Goal: Information Seeking & Learning: Find specific page/section

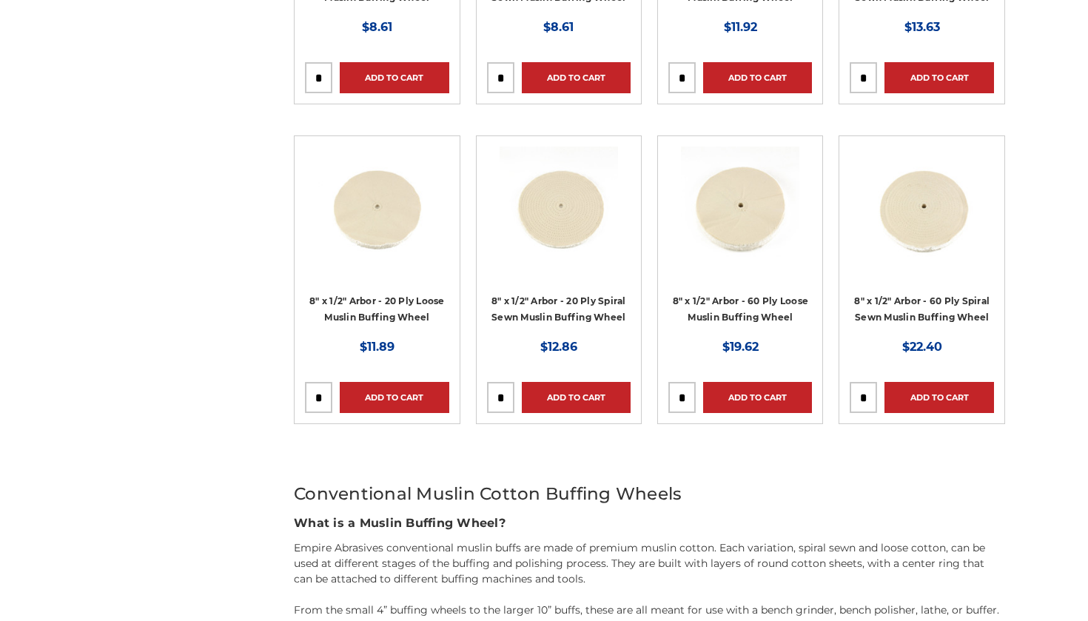
scroll to position [843, 0]
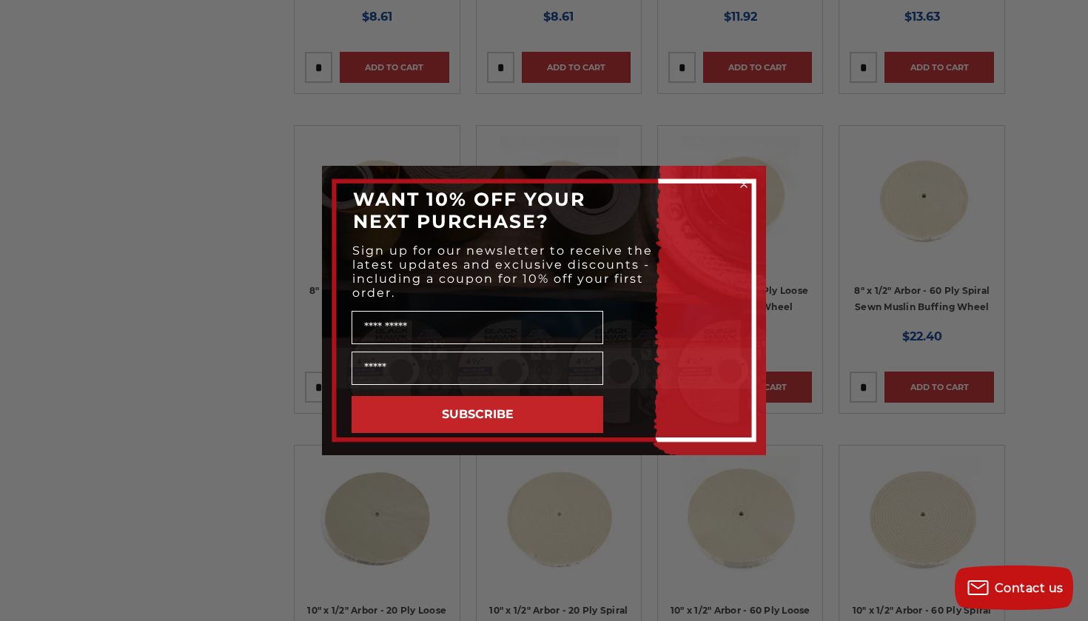
click at [845, 507] on div "Close dialog WANT 10% OFF YOUR NEXT PURCHASE? Sign up for our newsletter to rec…" at bounding box center [544, 310] width 1088 height 621
click at [746, 185] on circle "Close dialog" at bounding box center [744, 185] width 14 height 14
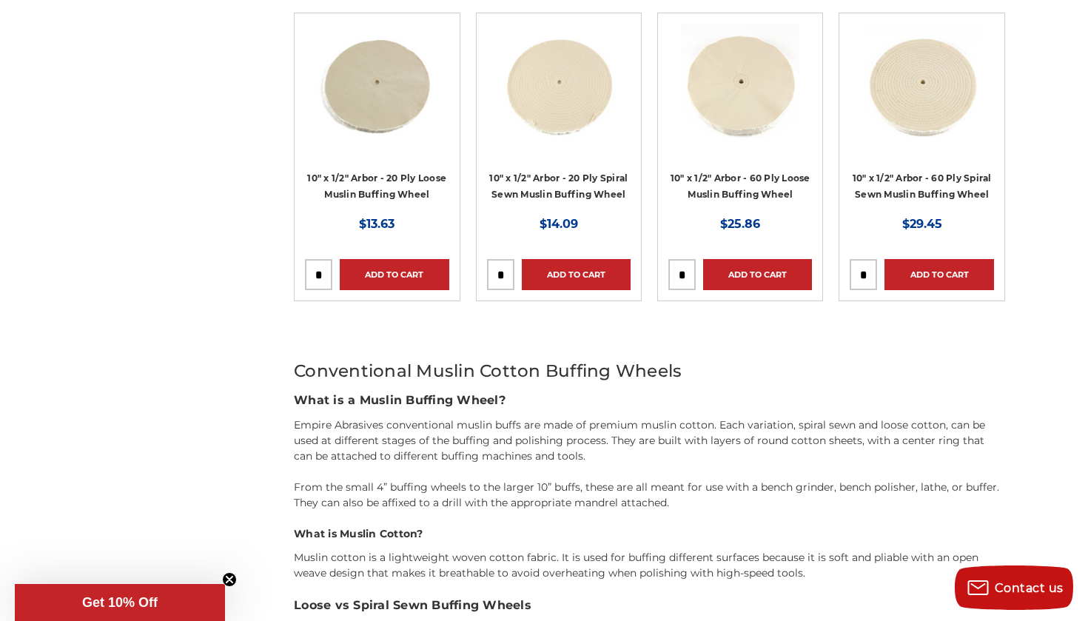
scroll to position [1277, 0]
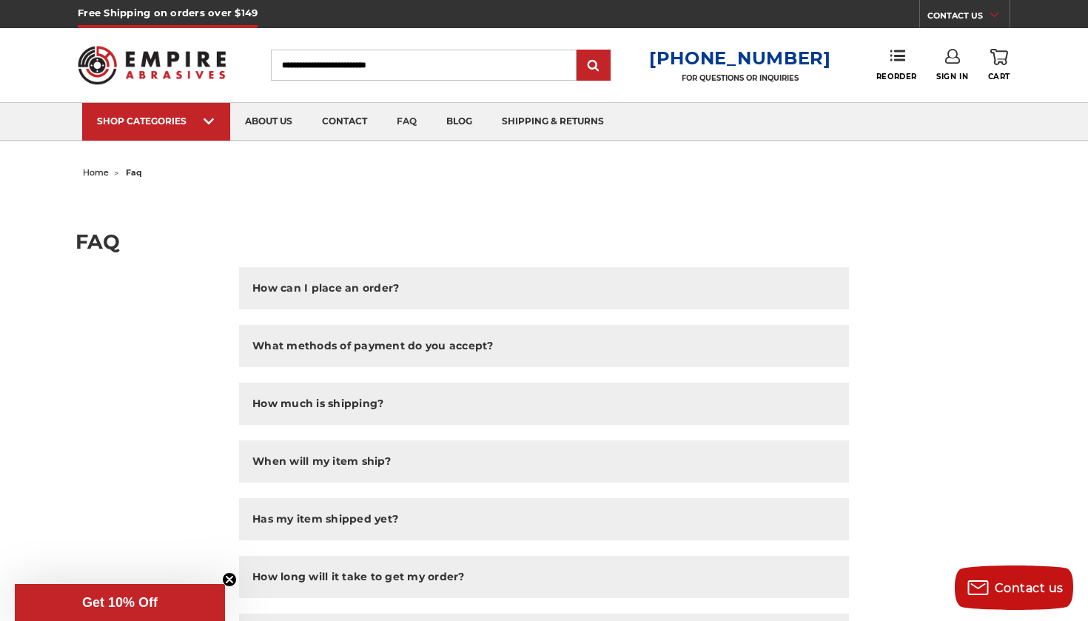
click at [518, 68] on input "Search" at bounding box center [424, 65] width 306 height 31
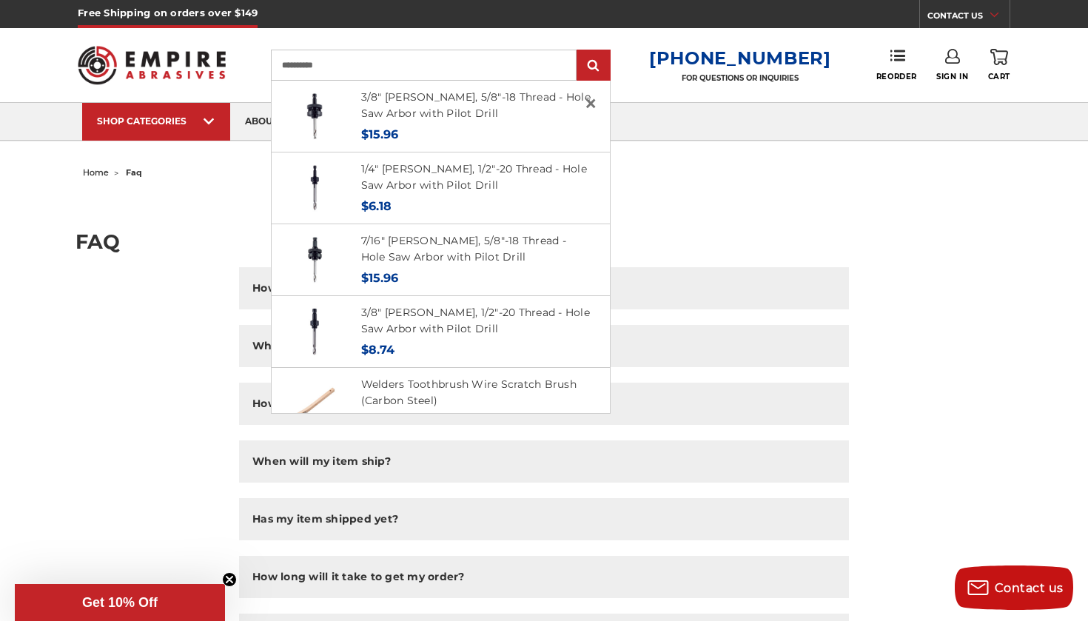
type input "**********"
click at [606, 66] on input "submit" at bounding box center [594, 66] width 30 height 30
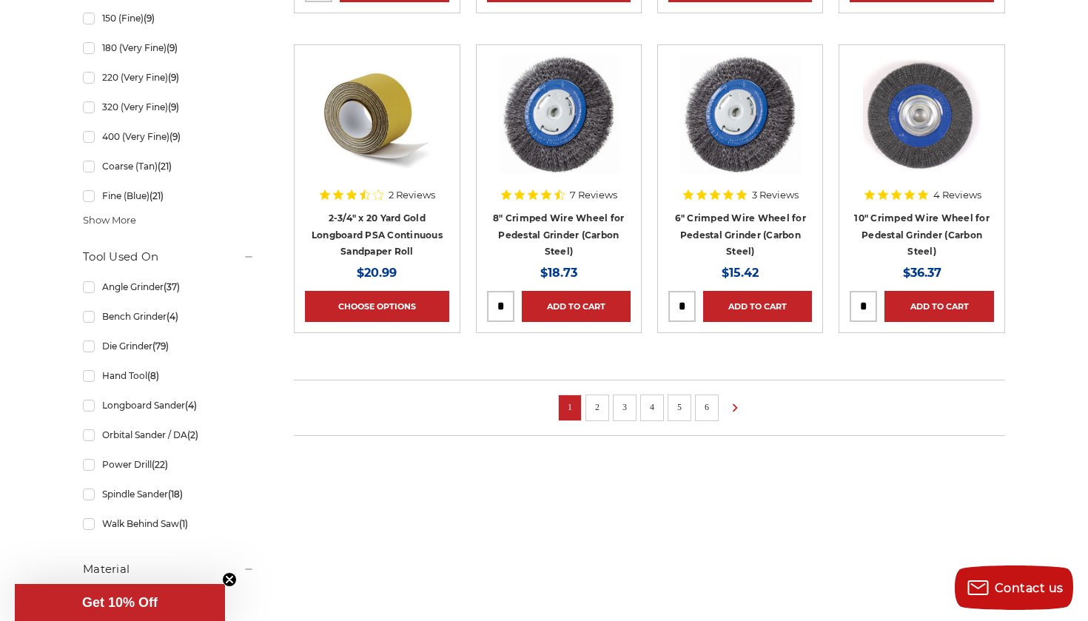
scroll to position [1100, 0]
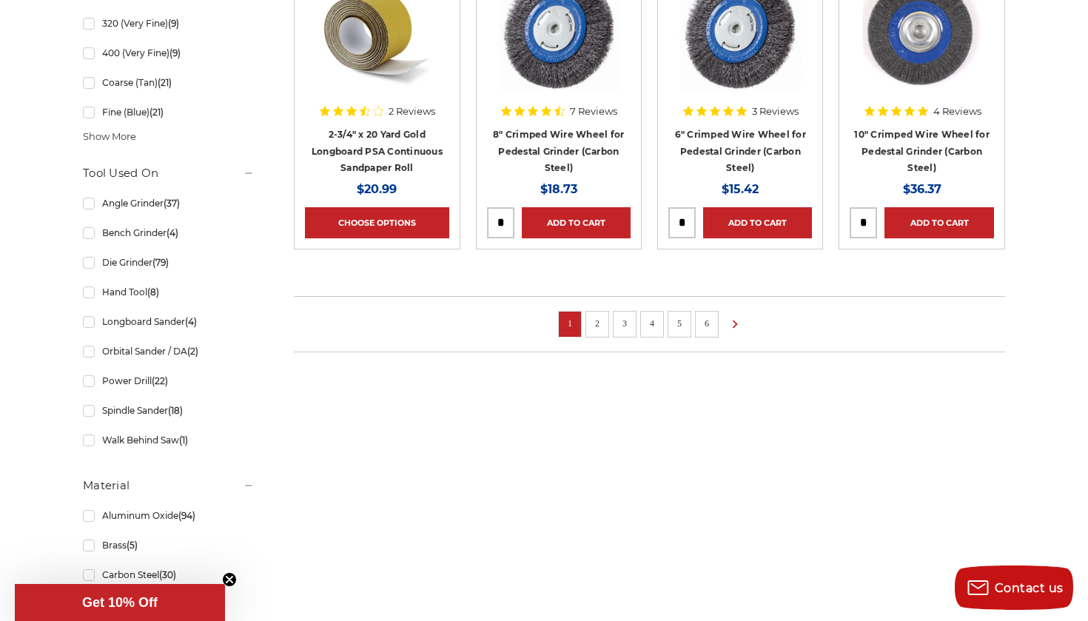
click at [598, 319] on link "2" at bounding box center [597, 323] width 15 height 16
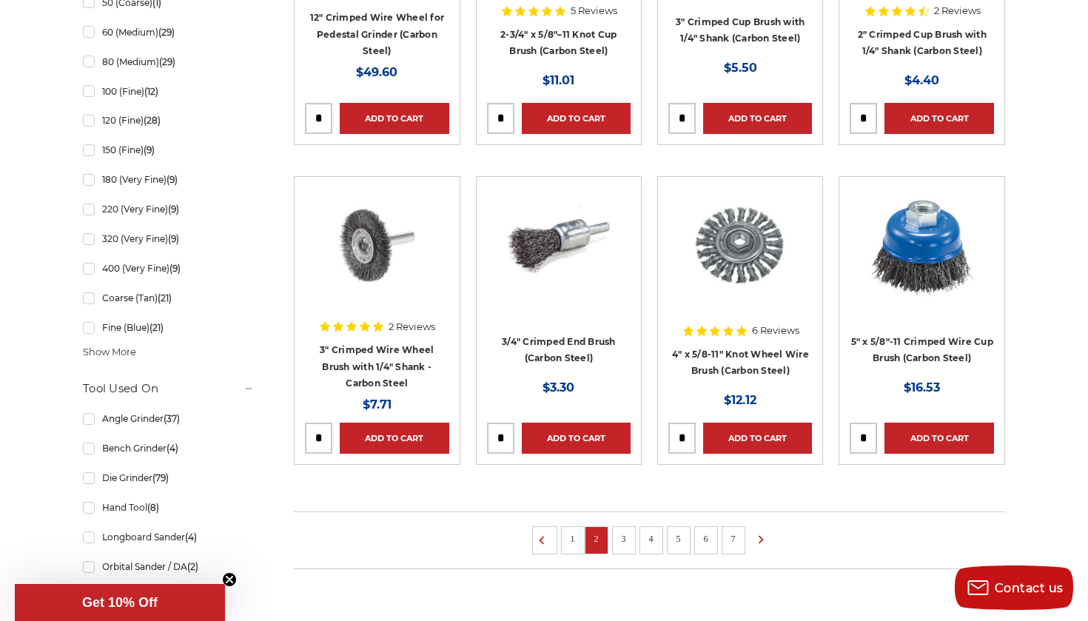
scroll to position [883, 0]
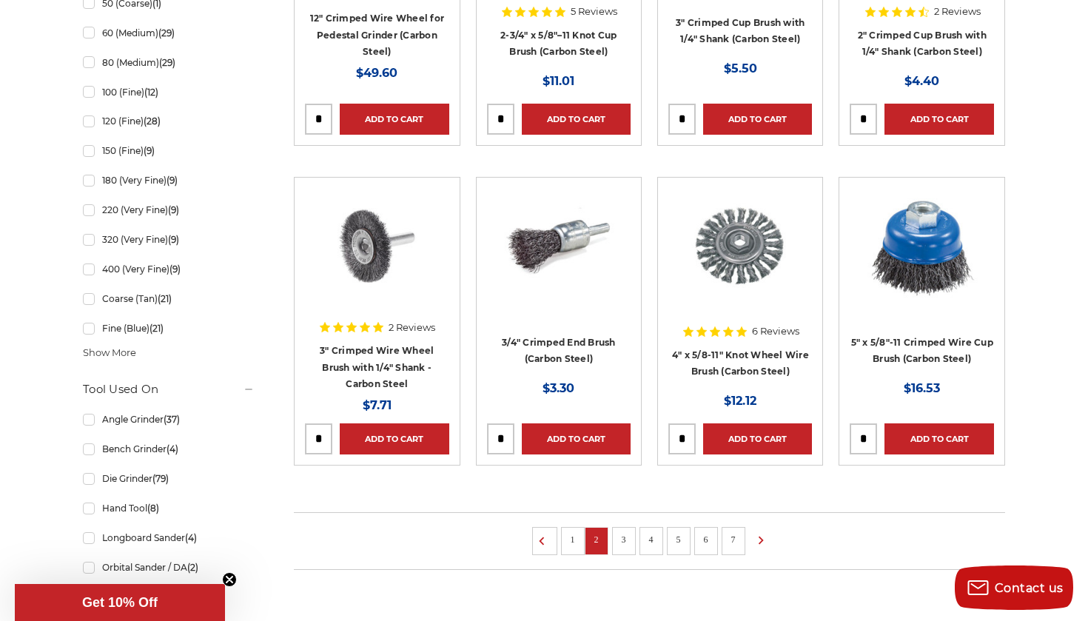
click at [623, 539] on link "3" at bounding box center [624, 540] width 15 height 16
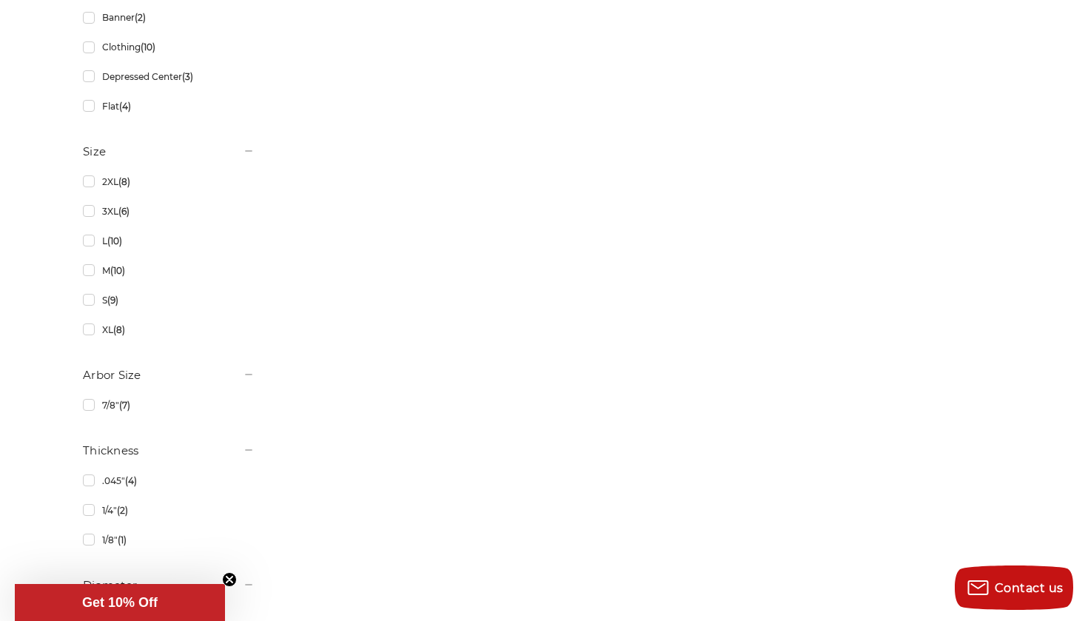
scroll to position [1967, 0]
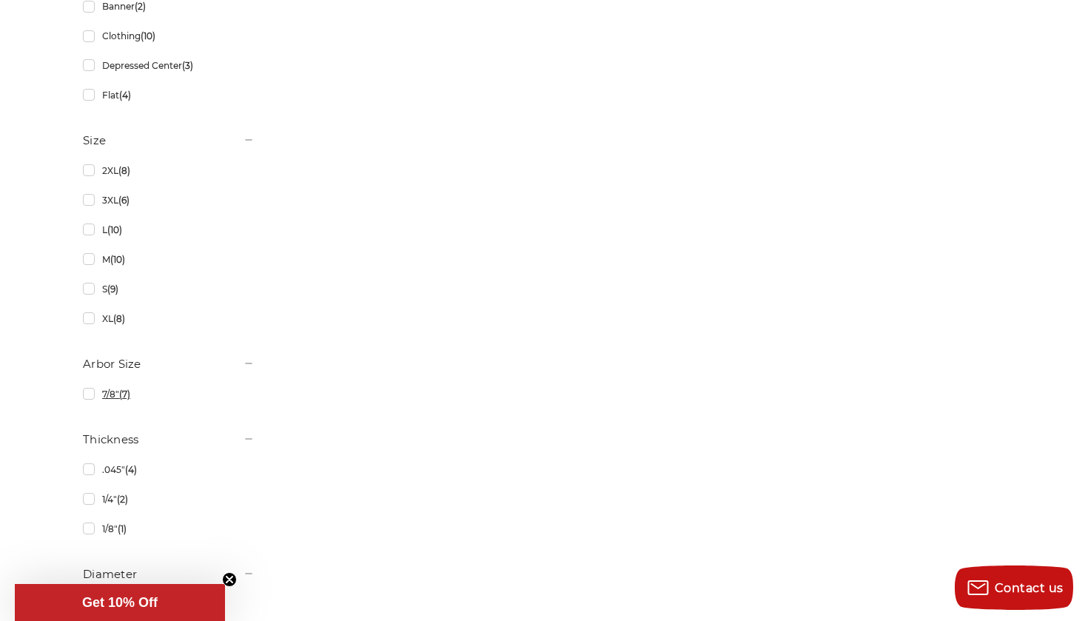
click at [87, 398] on link "7/8" (7)" at bounding box center [169, 394] width 172 height 26
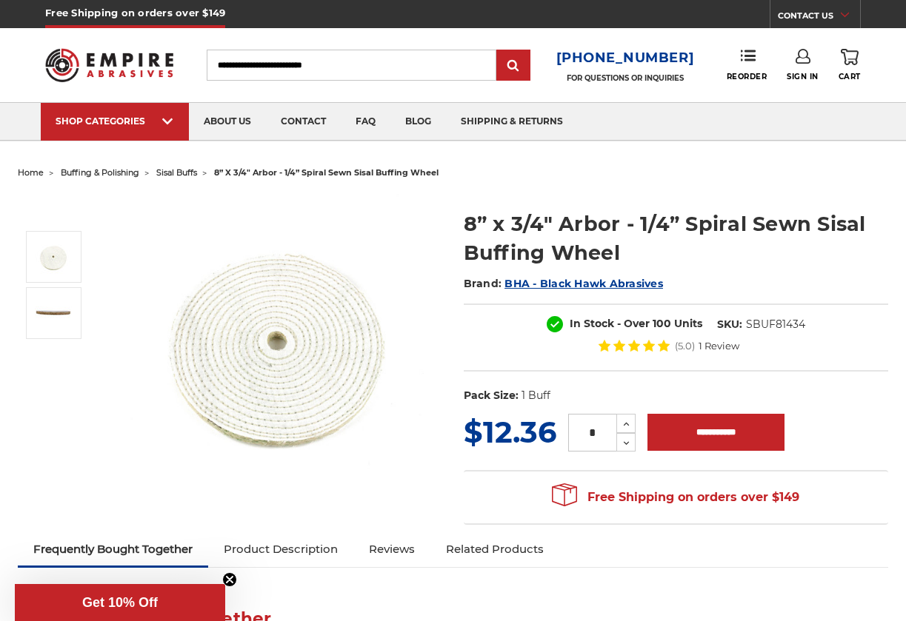
click at [392, 65] on input "Search" at bounding box center [352, 65] width 290 height 31
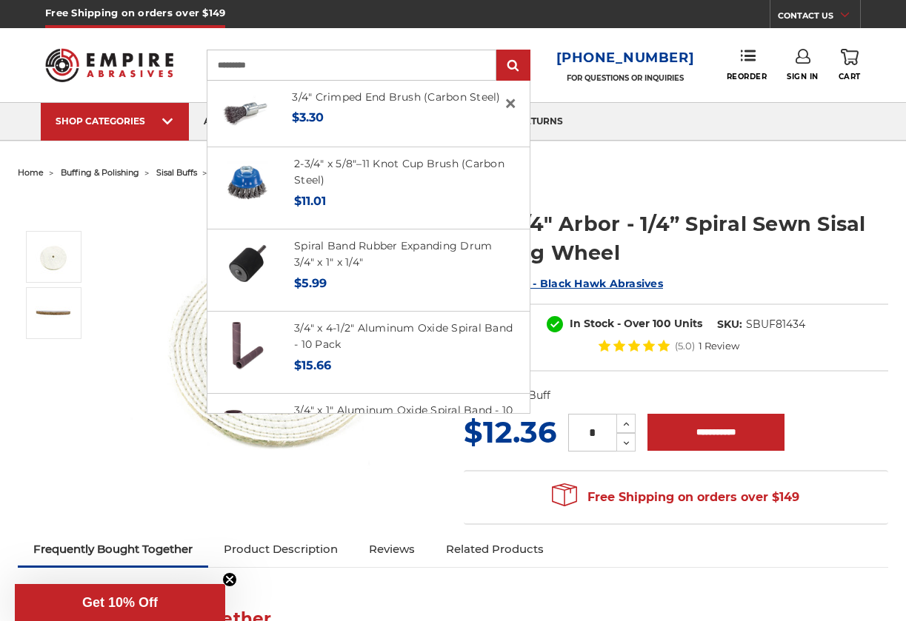
type input "*********"
click at [518, 66] on input "submit" at bounding box center [513, 66] width 30 height 30
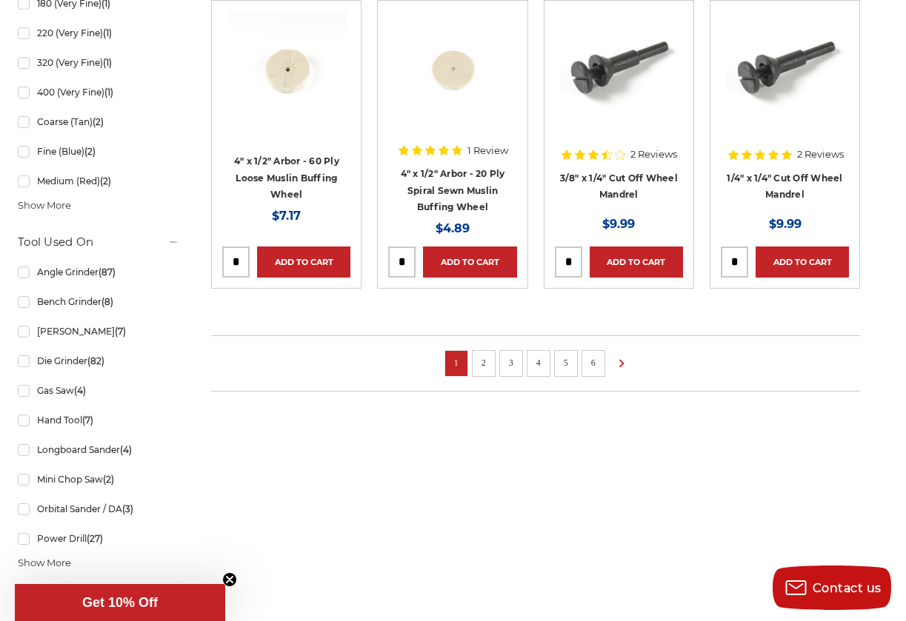
scroll to position [1222, 0]
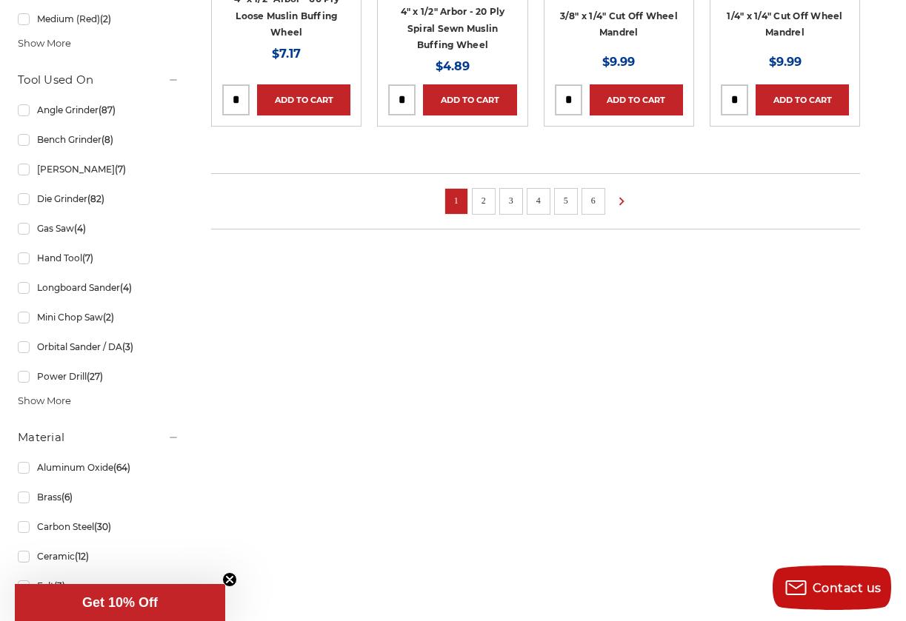
click at [484, 202] on link "2" at bounding box center [483, 201] width 15 height 16
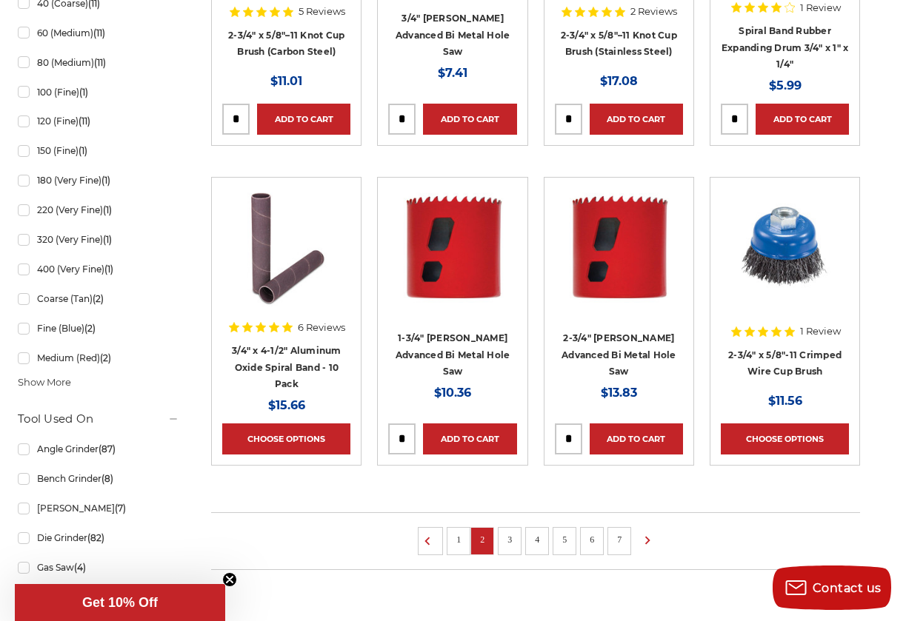
scroll to position [884, 0]
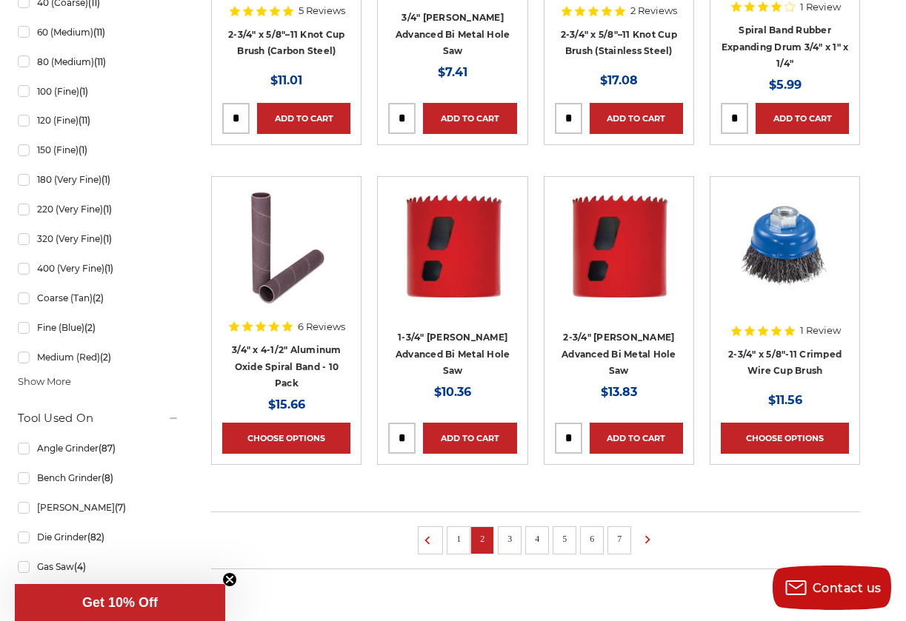
click at [511, 539] on link "3" at bounding box center [509, 539] width 15 height 16
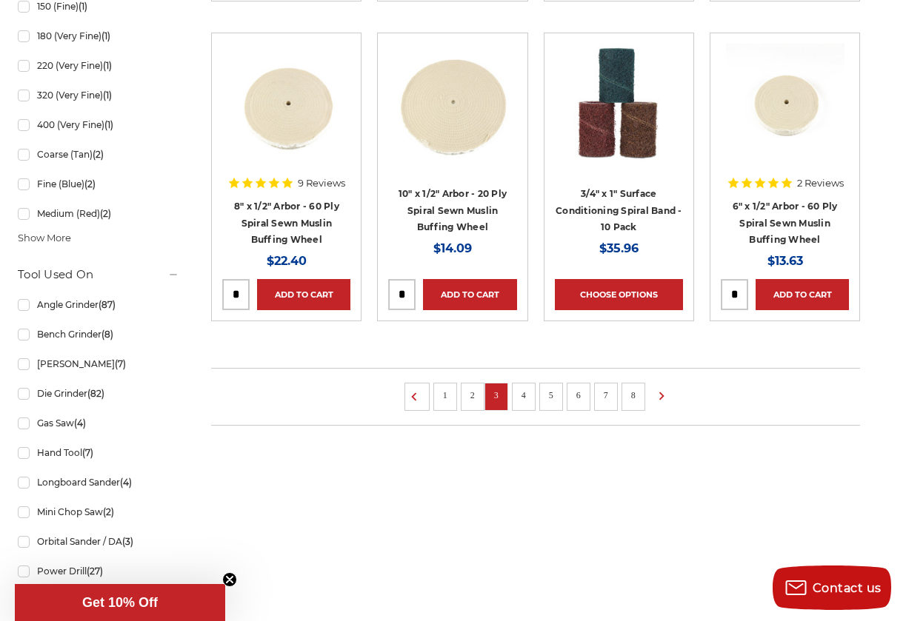
scroll to position [1068, 0]
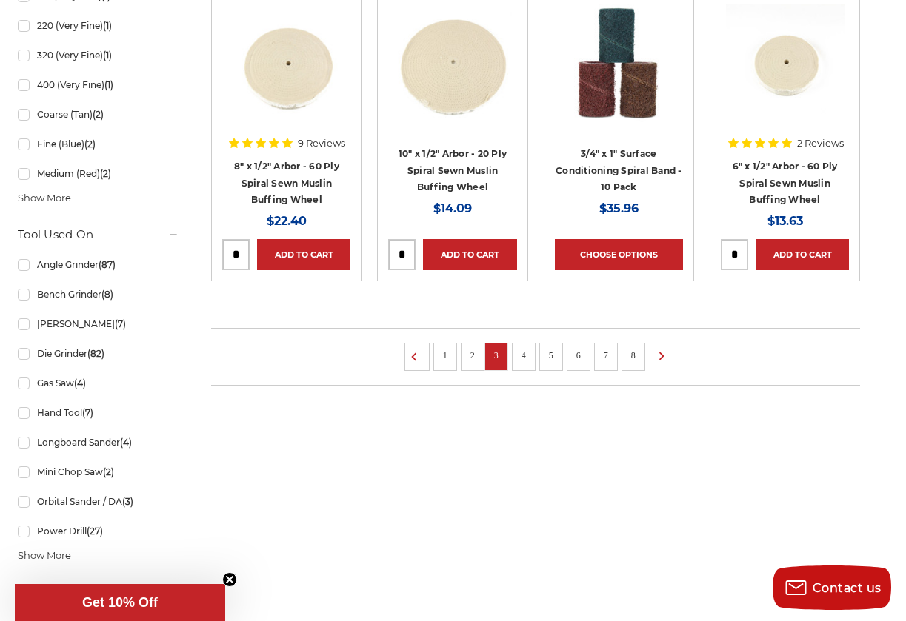
click at [525, 352] on link "4" at bounding box center [523, 355] width 15 height 16
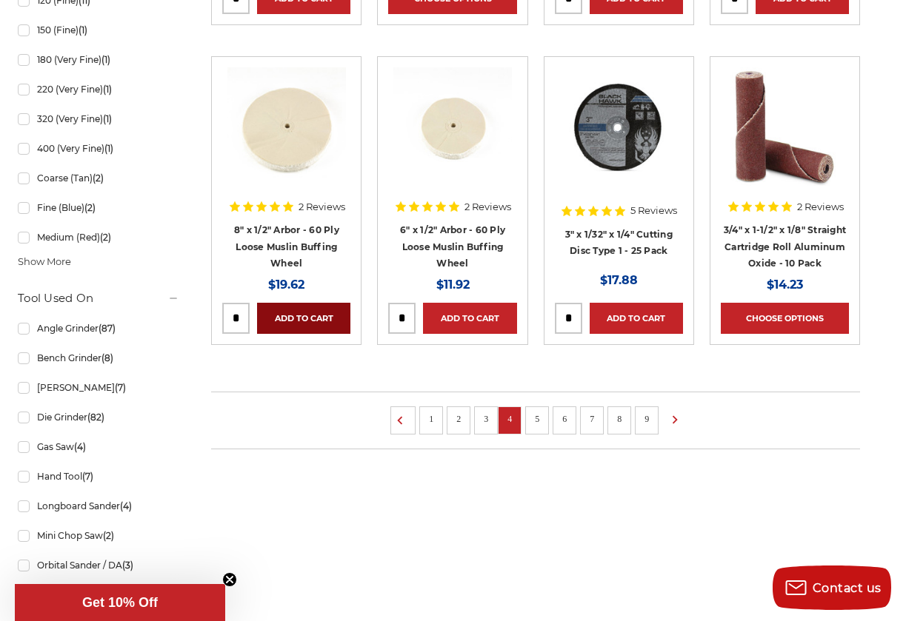
scroll to position [1006, 0]
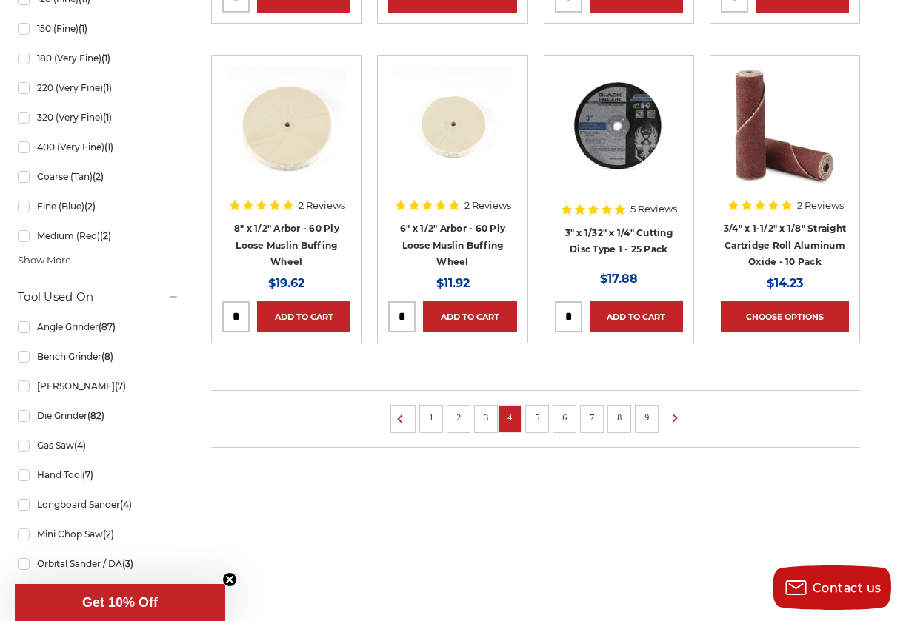
click at [541, 415] on link "5" at bounding box center [536, 417] width 15 height 16
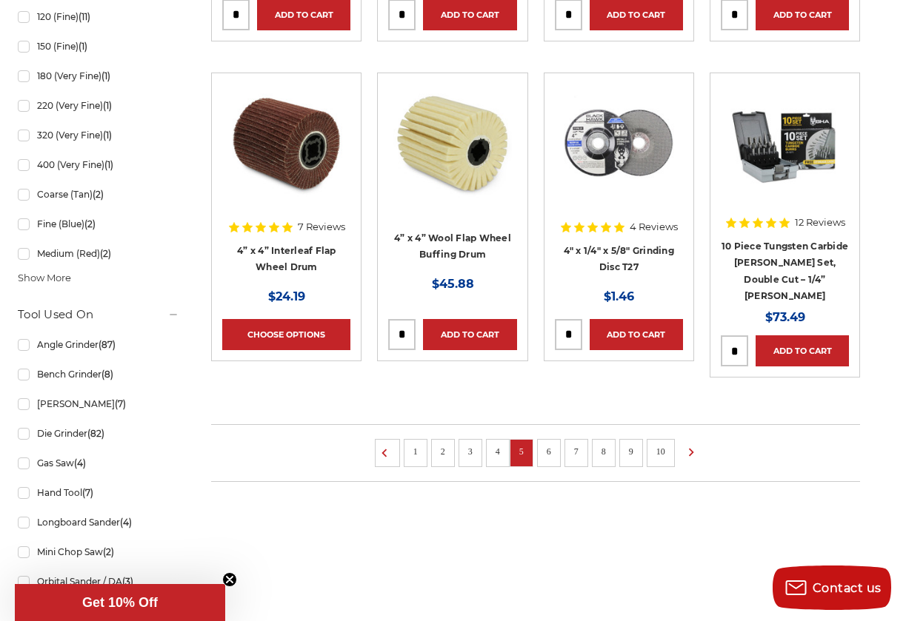
scroll to position [1025, 0]
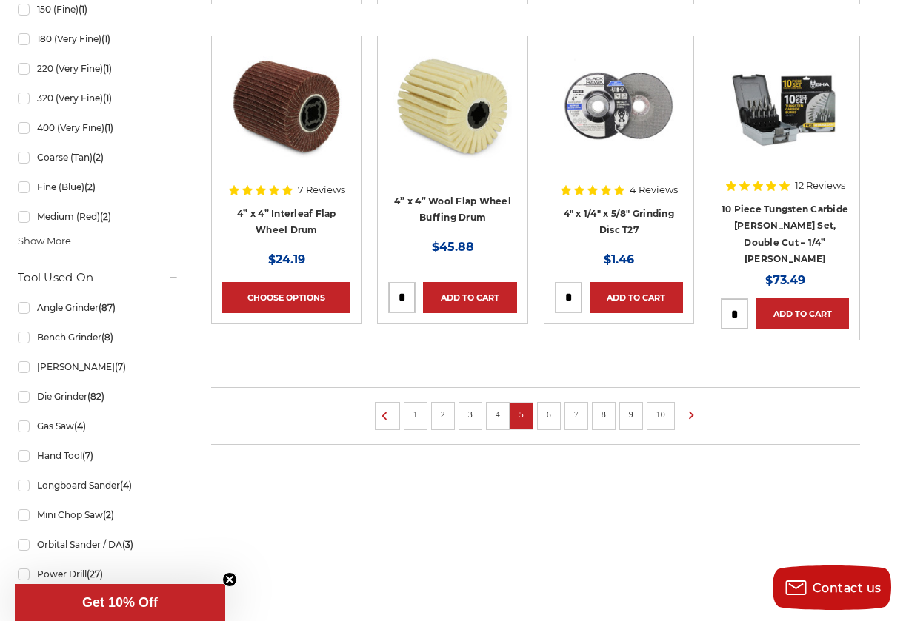
click at [551, 407] on link "6" at bounding box center [548, 415] width 15 height 16
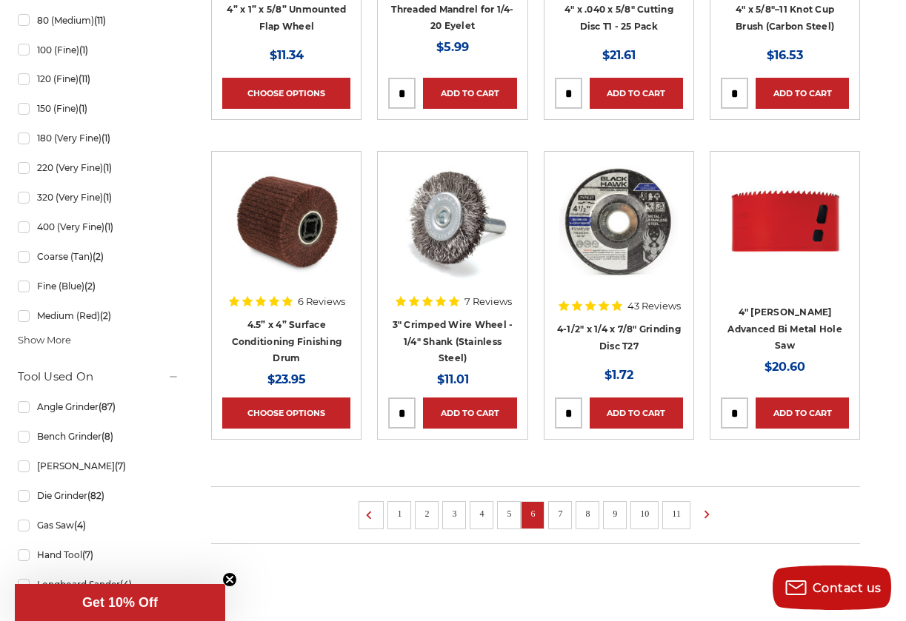
scroll to position [926, 0]
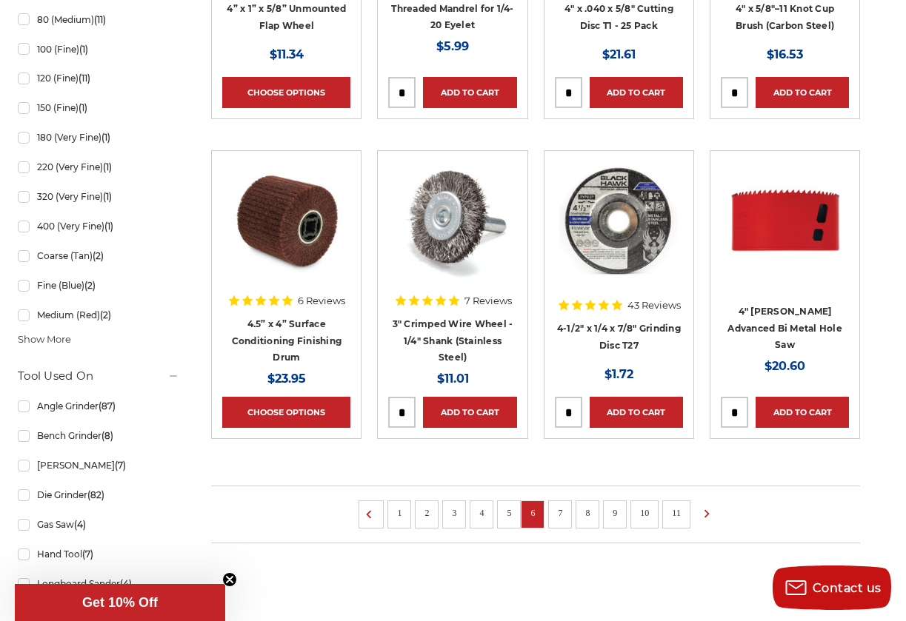
click at [559, 505] on link "7" at bounding box center [559, 513] width 15 height 16
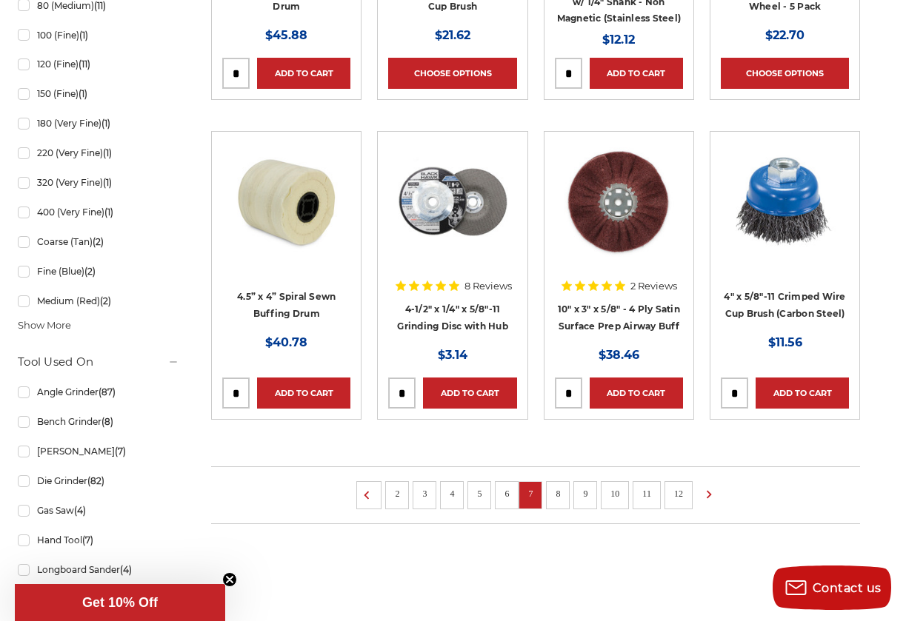
scroll to position [1024, 0]
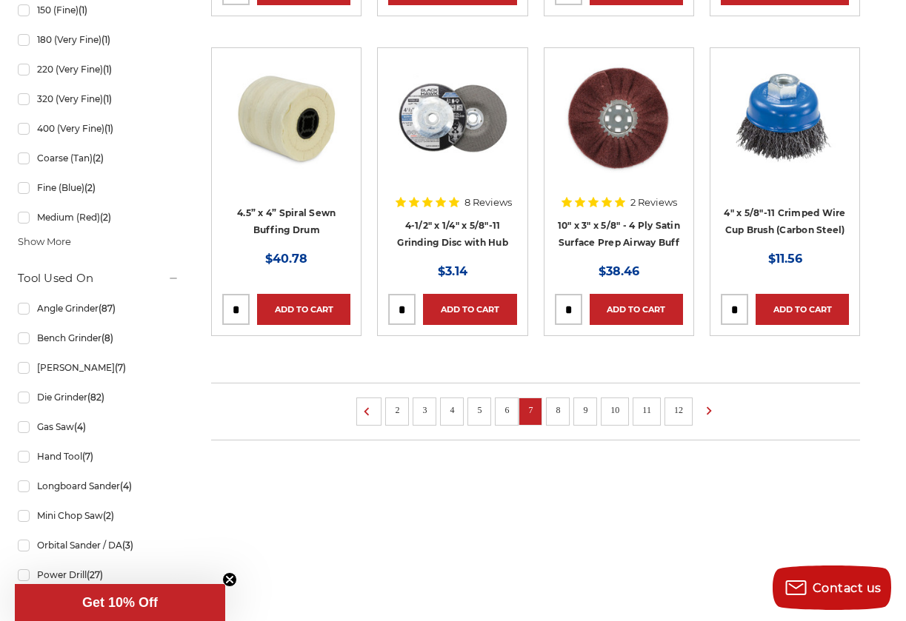
click at [557, 412] on link "8" at bounding box center [557, 410] width 15 height 16
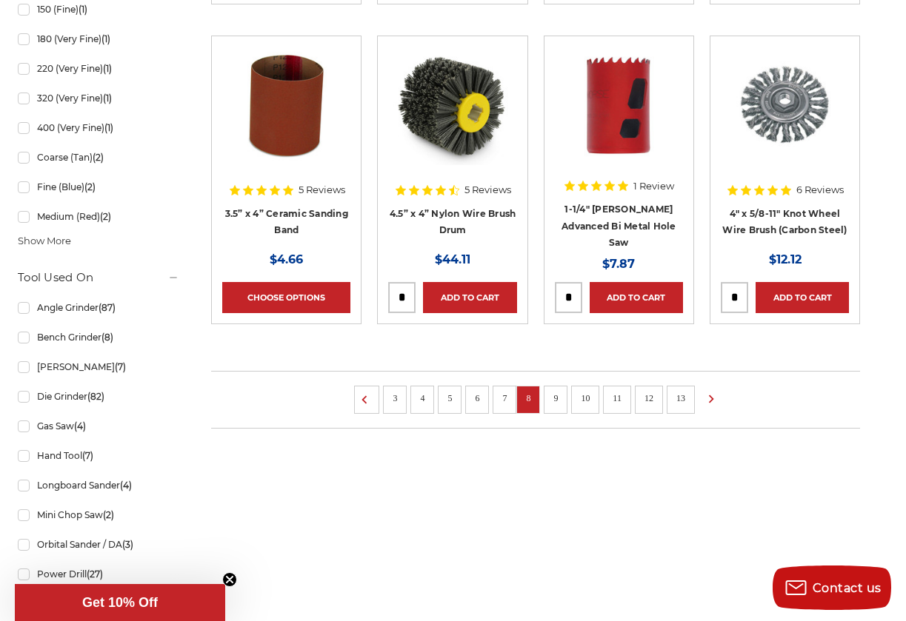
scroll to position [1034, 0]
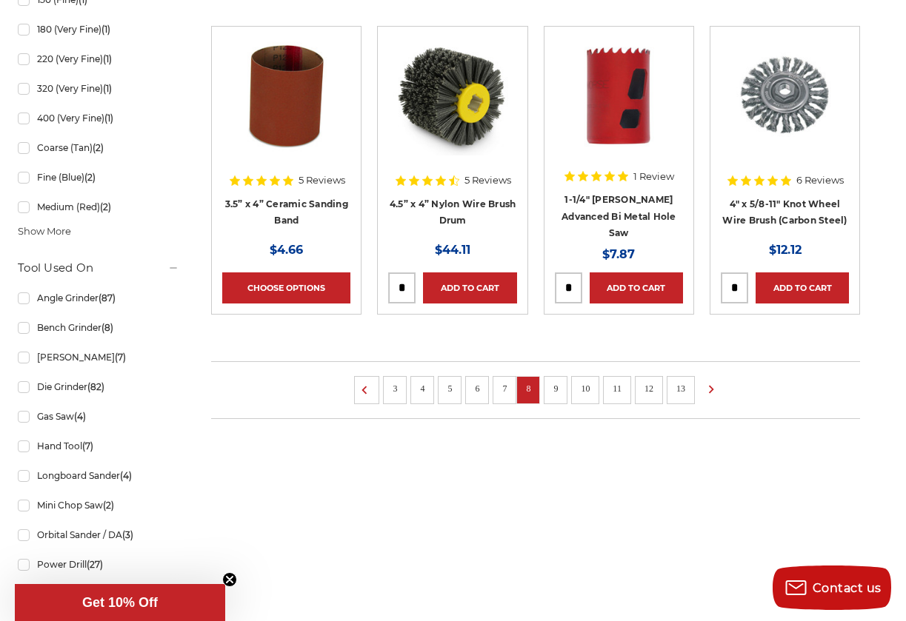
click at [560, 387] on link "9" at bounding box center [555, 389] width 15 height 16
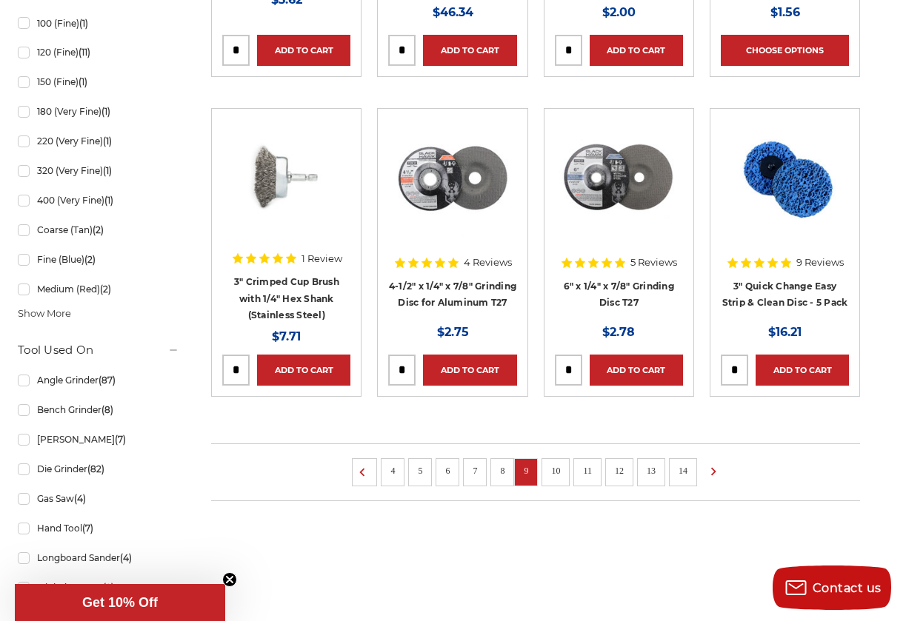
scroll to position [985, 0]
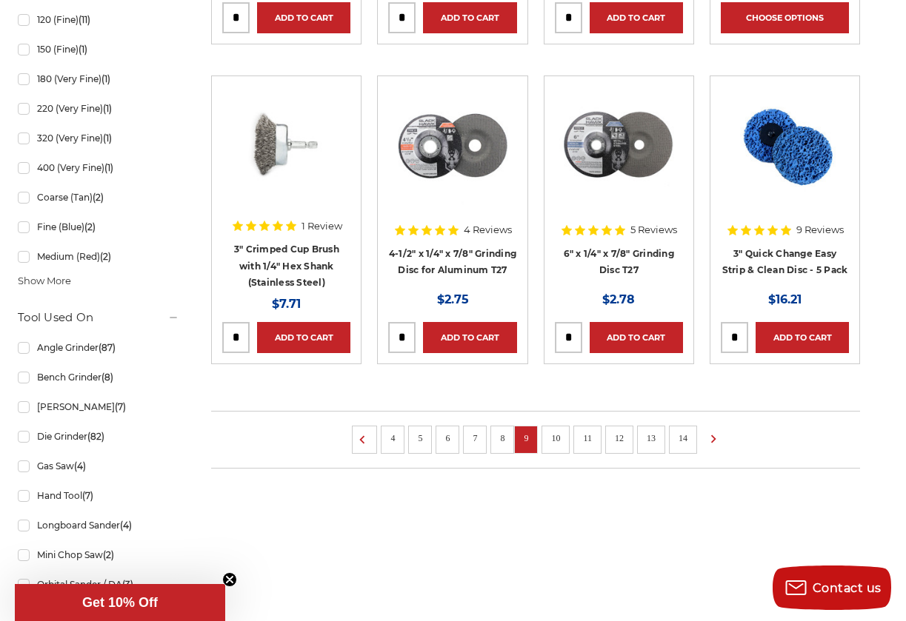
click at [561, 435] on link "10" at bounding box center [555, 438] width 19 height 16
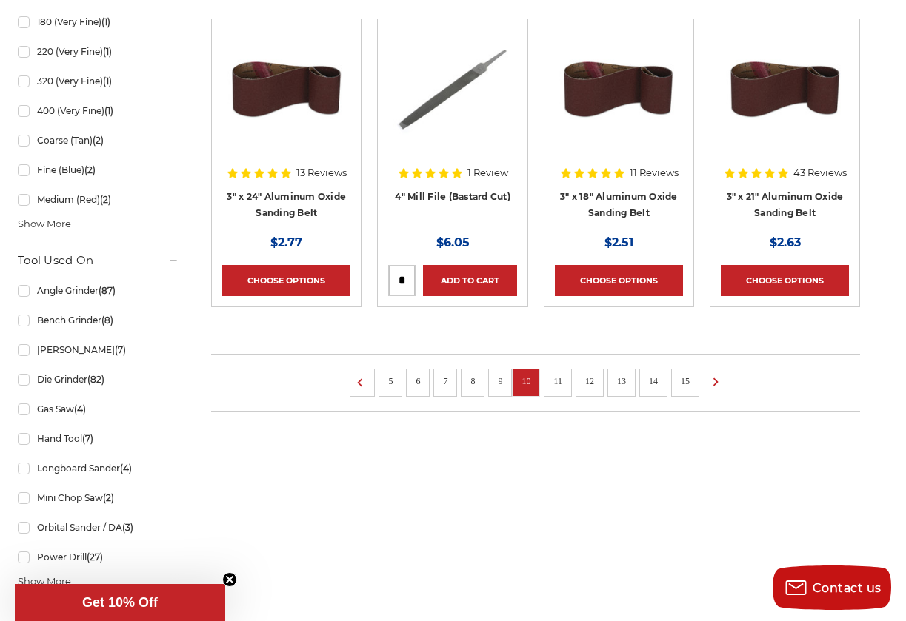
scroll to position [1045, 0]
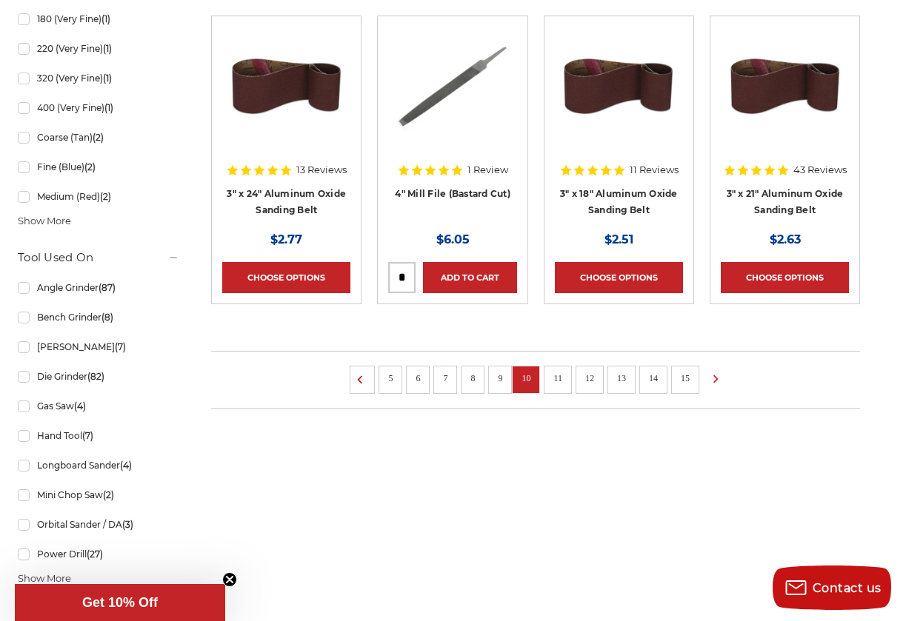
click at [558, 377] on link "11" at bounding box center [557, 378] width 19 height 16
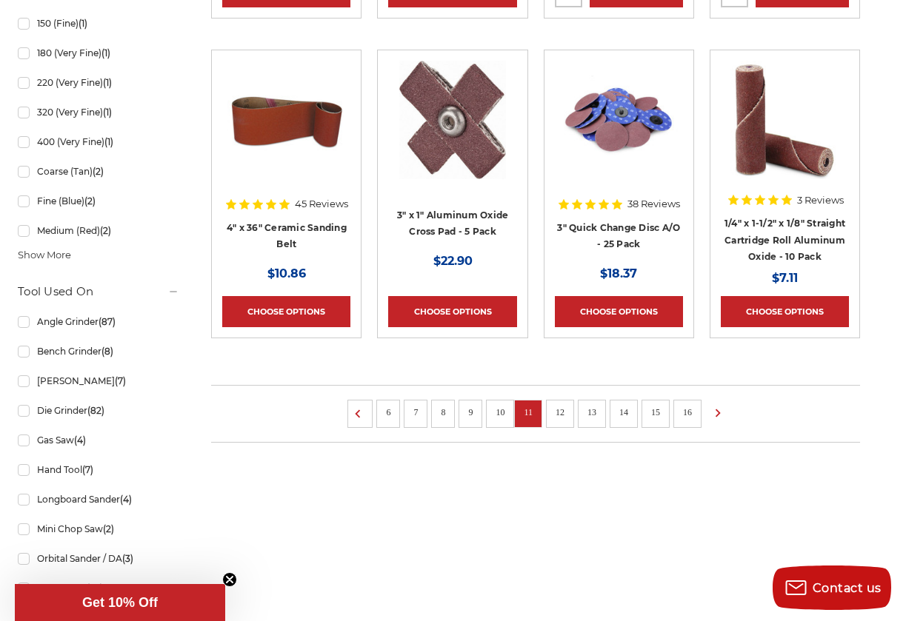
scroll to position [1014, 0]
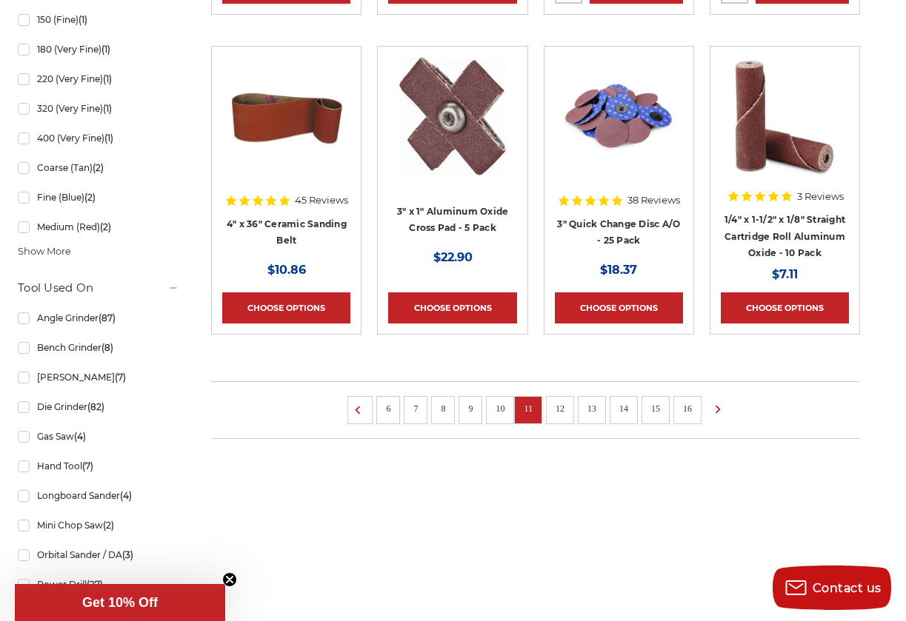
click at [563, 407] on link "12" at bounding box center [559, 409] width 19 height 16
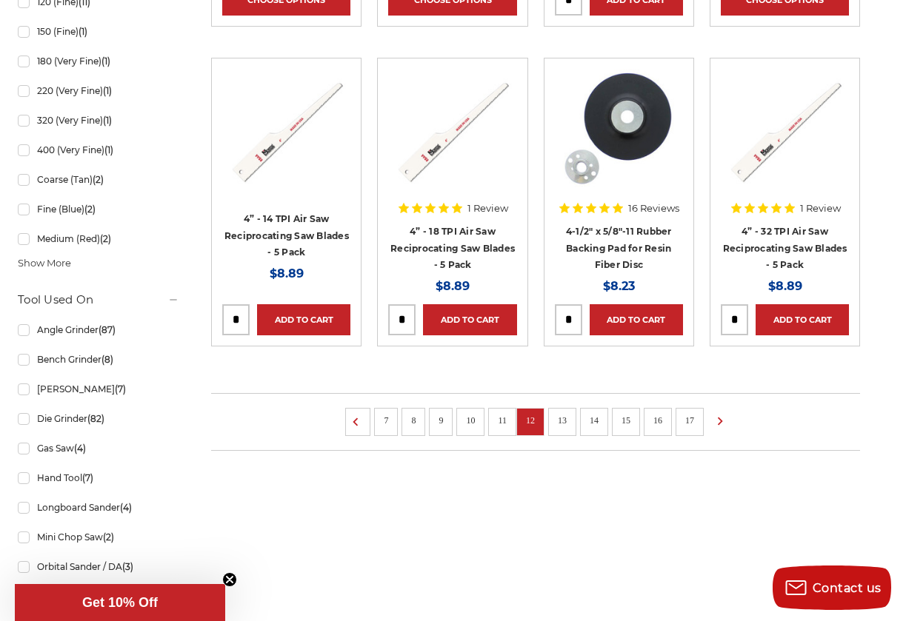
scroll to position [1017, 0]
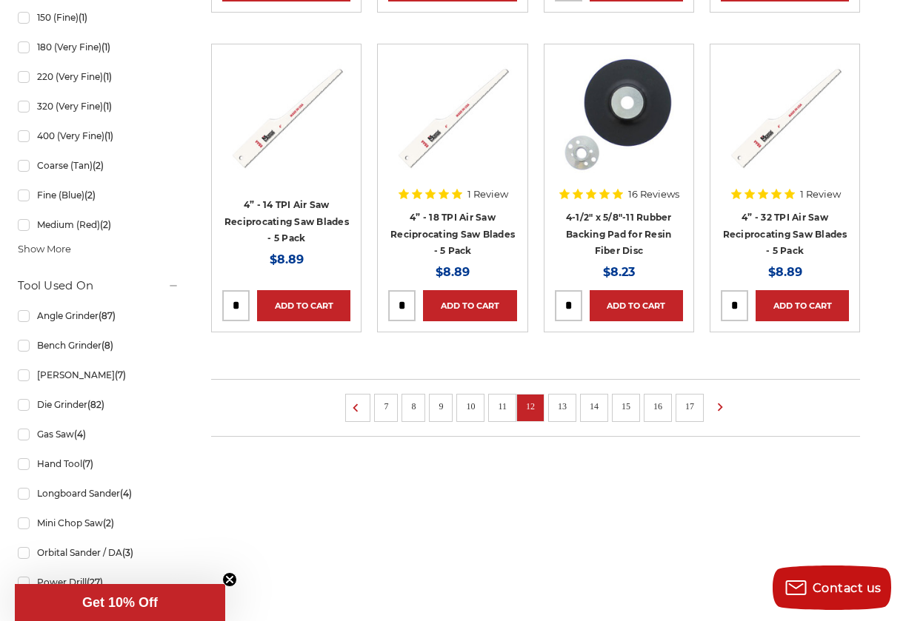
click at [565, 408] on link "13" at bounding box center [561, 406] width 19 height 16
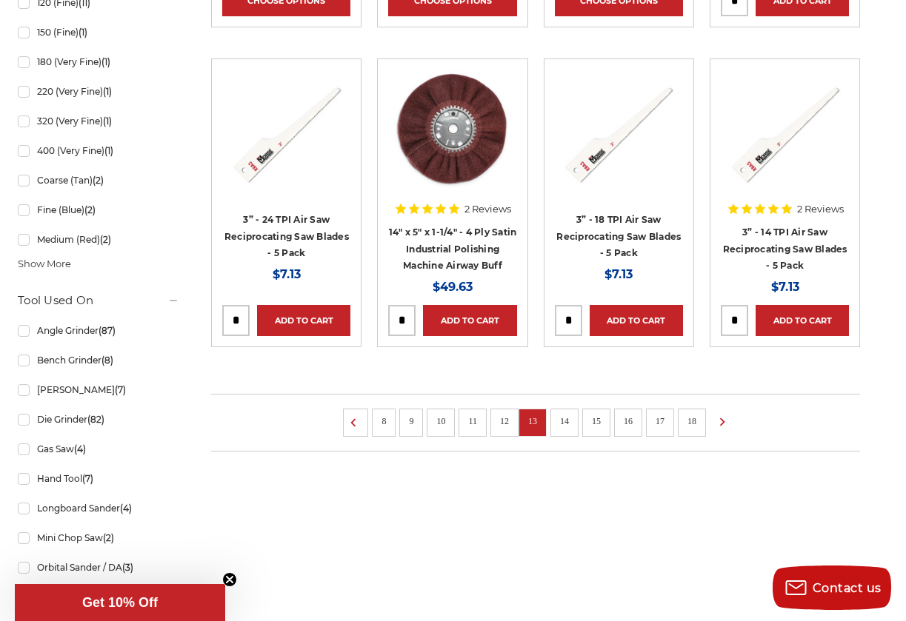
scroll to position [1011, 0]
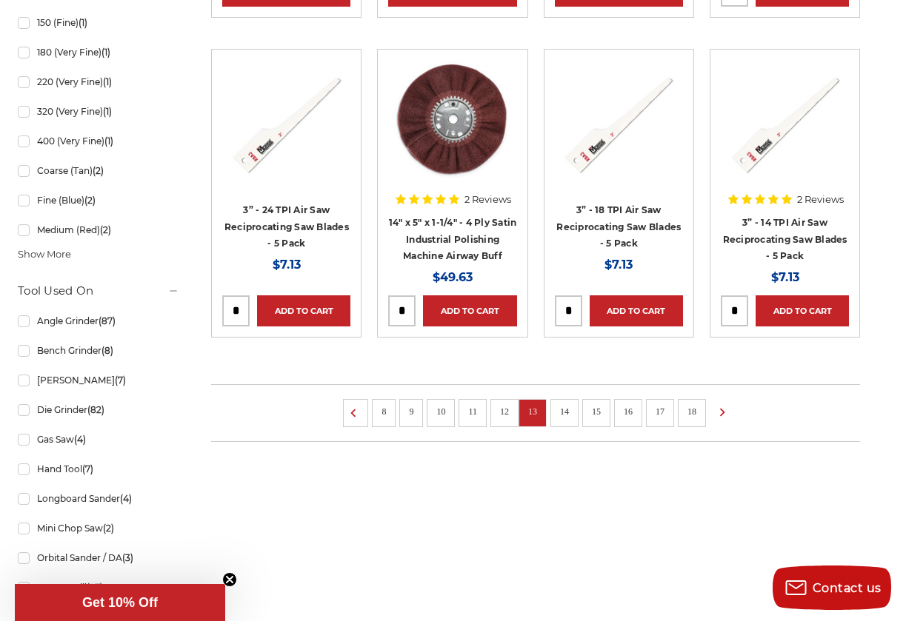
click at [561, 410] on link "14" at bounding box center [564, 412] width 19 height 16
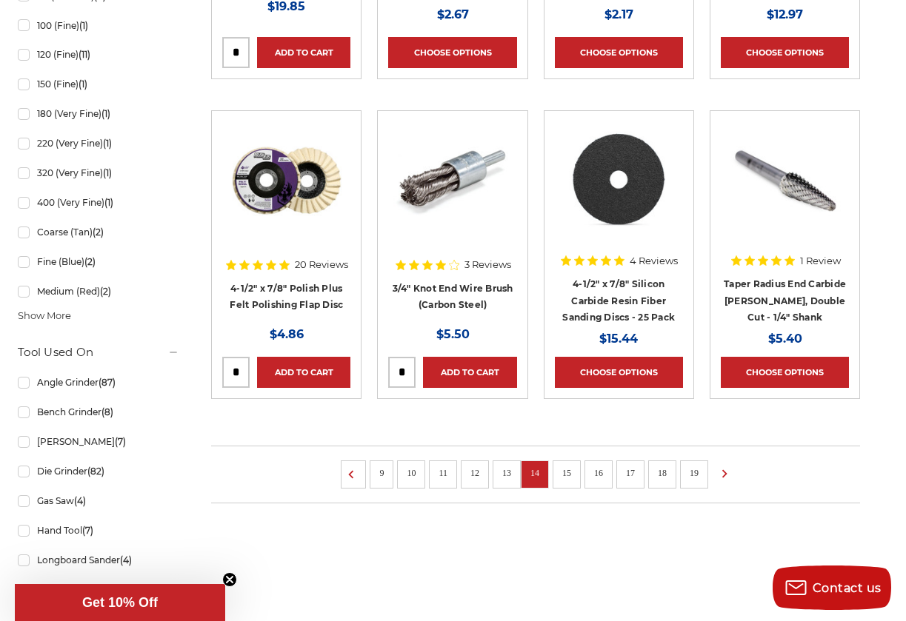
scroll to position [951, 0]
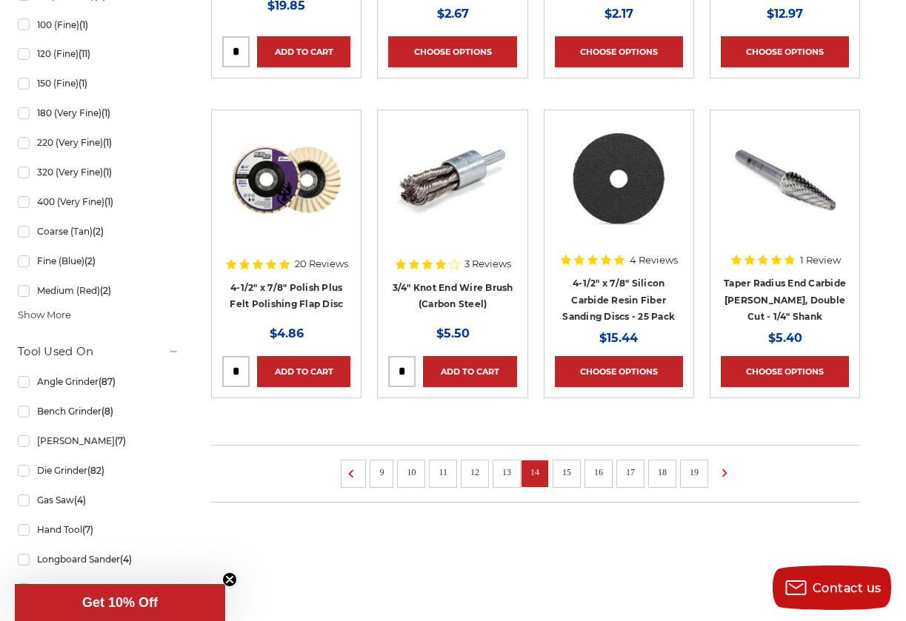
click at [566, 470] on link "15" at bounding box center [566, 472] width 19 height 16
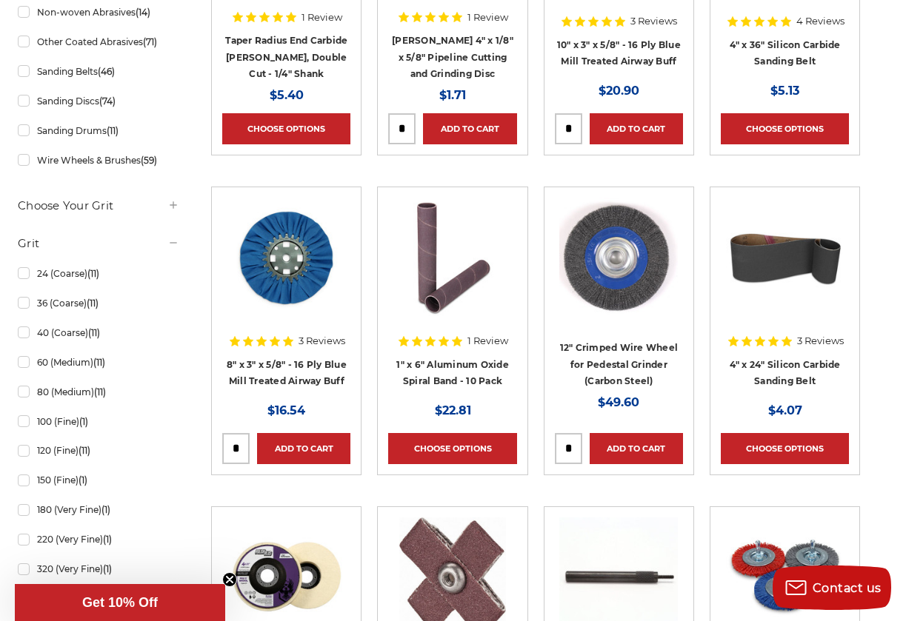
scroll to position [561, 0]
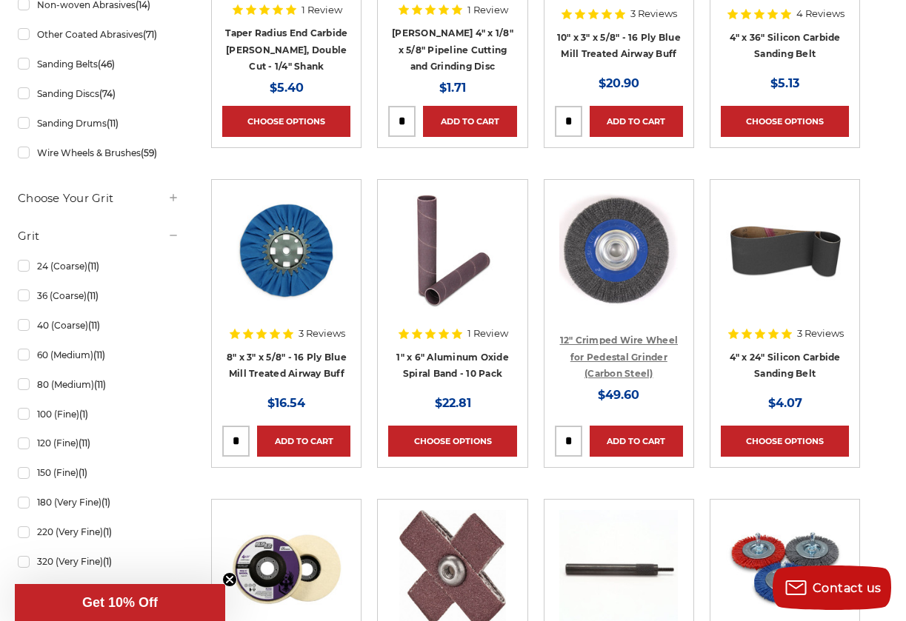
click at [611, 338] on link "12" Crimped Wire Wheel for Pedestal Grinder (Carbon Steel)" at bounding box center [619, 357] width 118 height 44
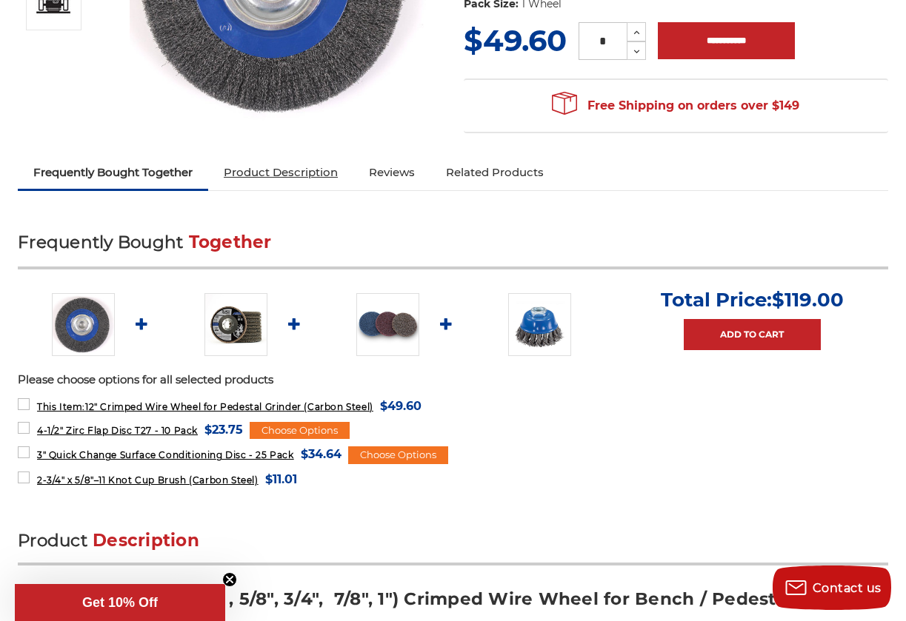
click at [325, 174] on link "Product Description" at bounding box center [280, 172] width 145 height 33
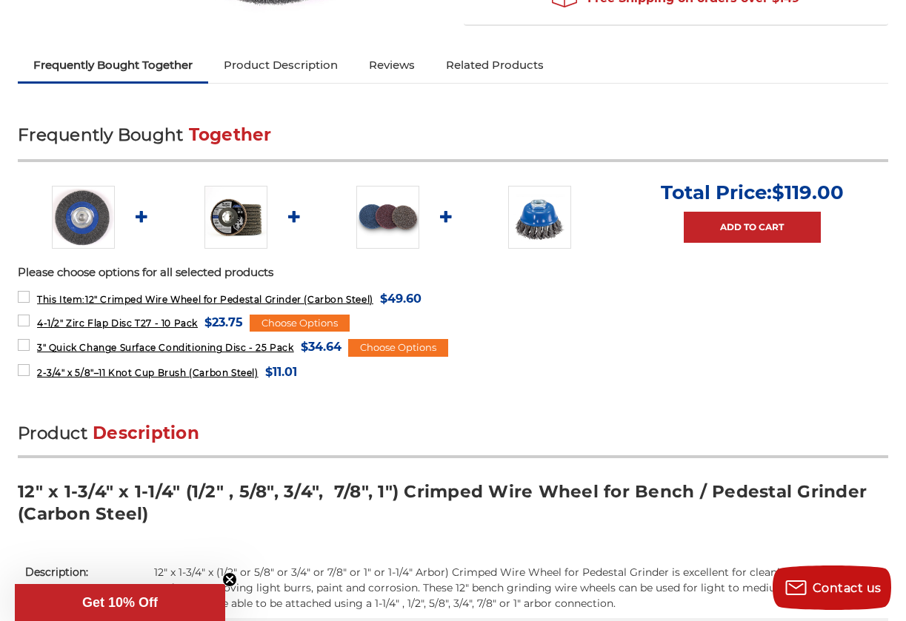
scroll to position [190, 0]
